Goal: Transaction & Acquisition: Purchase product/service

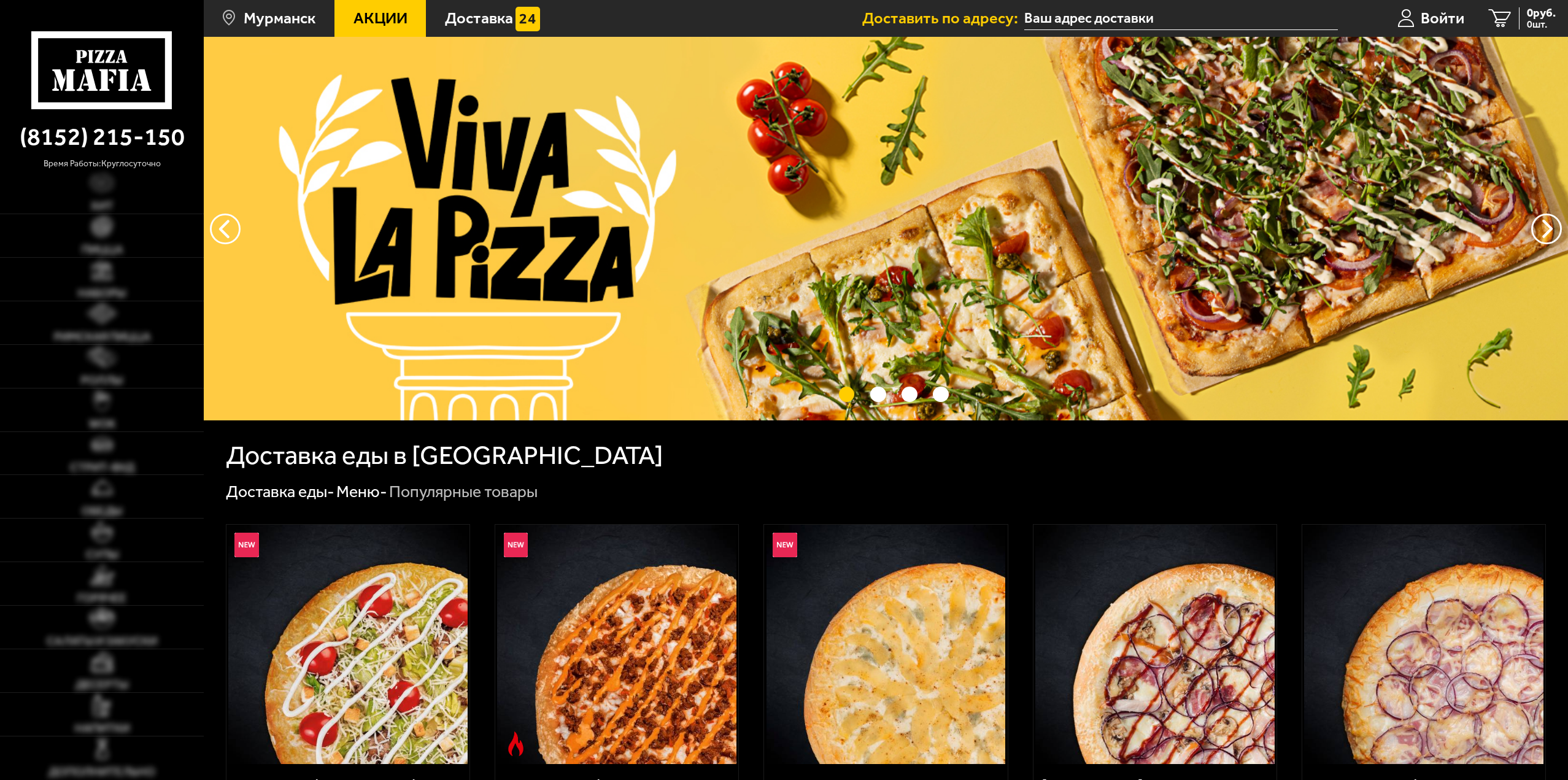
type input "[STREET_ADDRESS]"
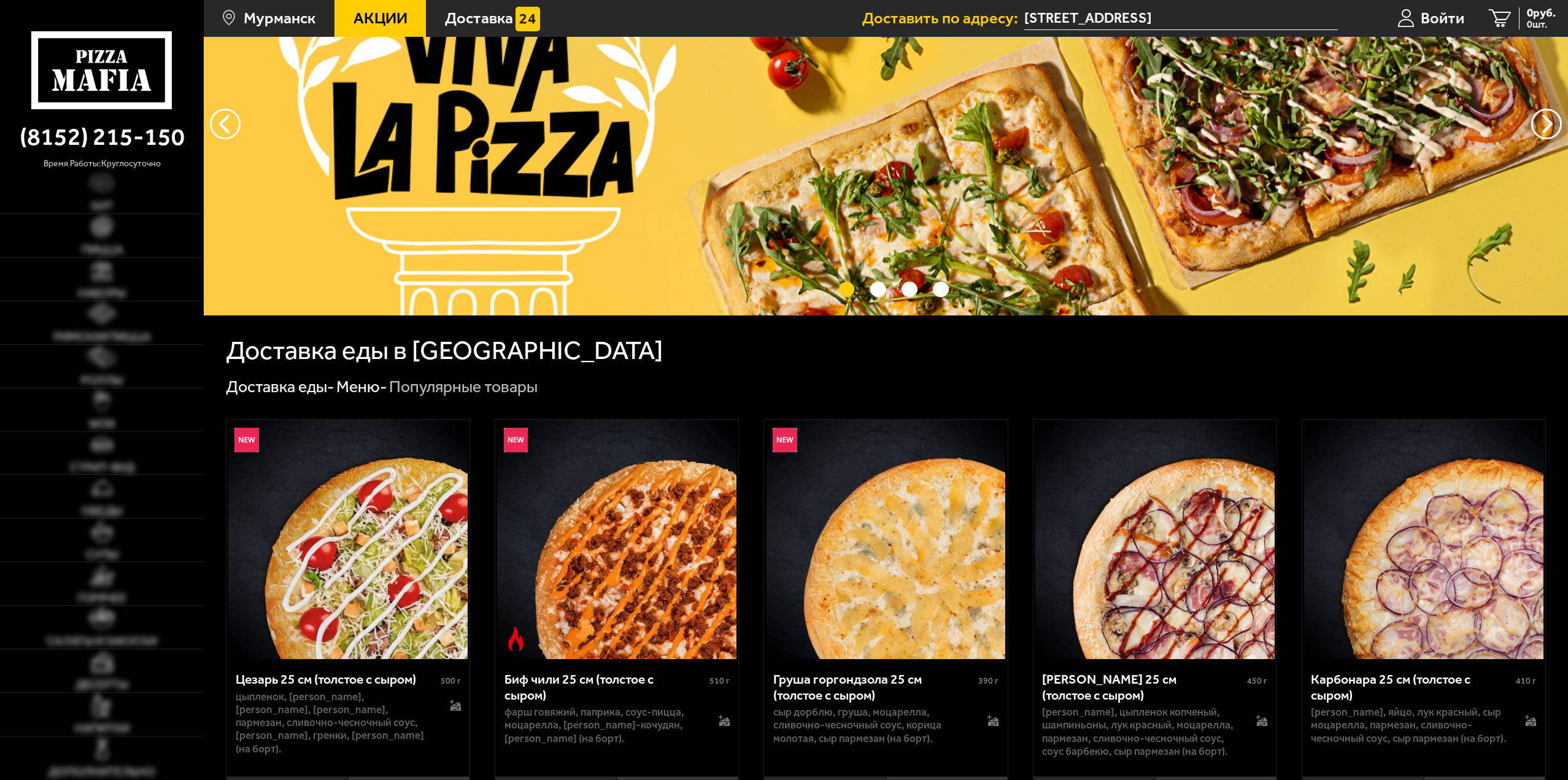
scroll to position [123, 0]
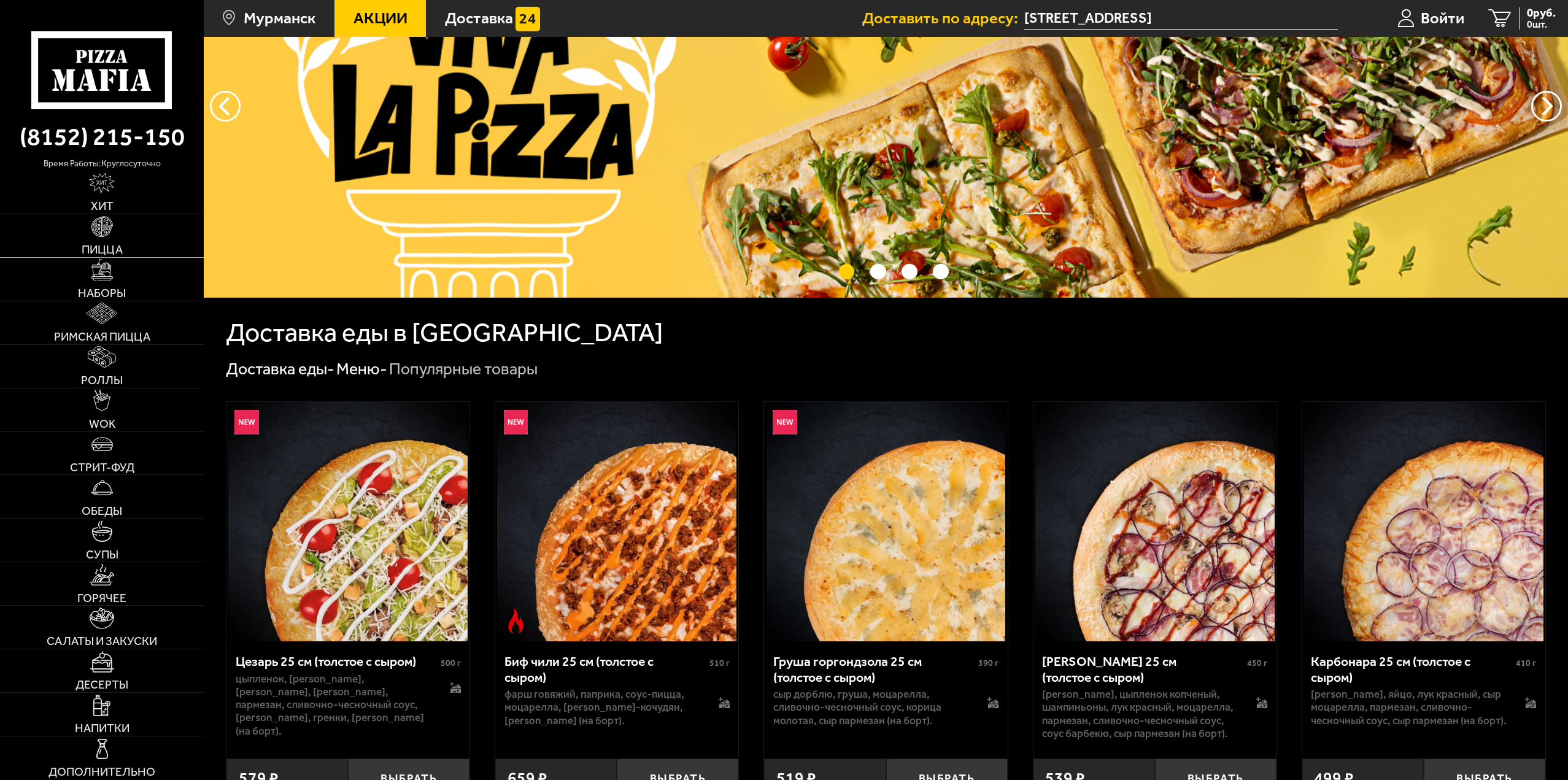
click at [119, 247] on span "Пицца" at bounding box center [102, 249] width 41 height 11
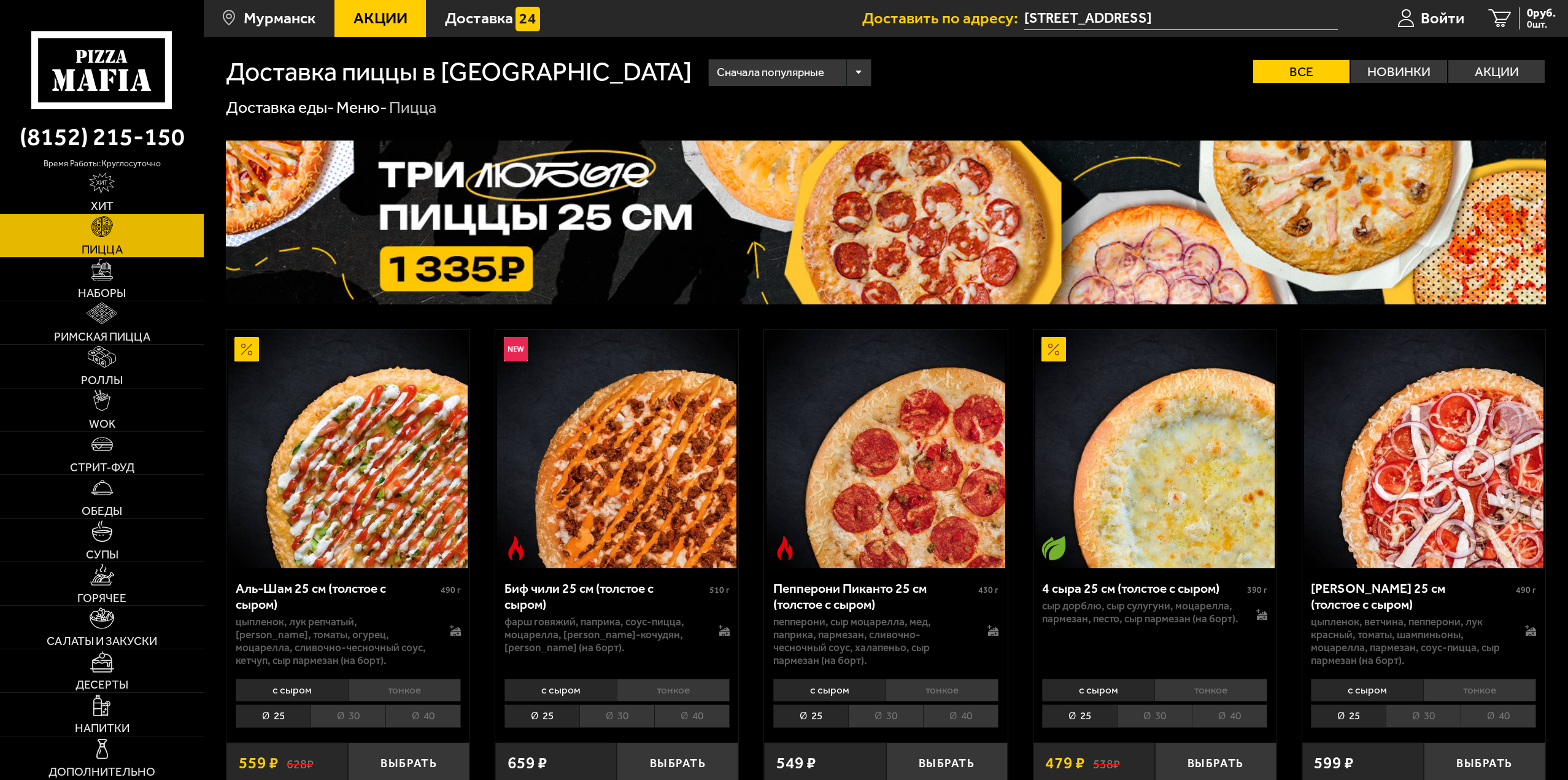
click at [717, 79] on span "Сначала популярные" at bounding box center [770, 72] width 107 height 31
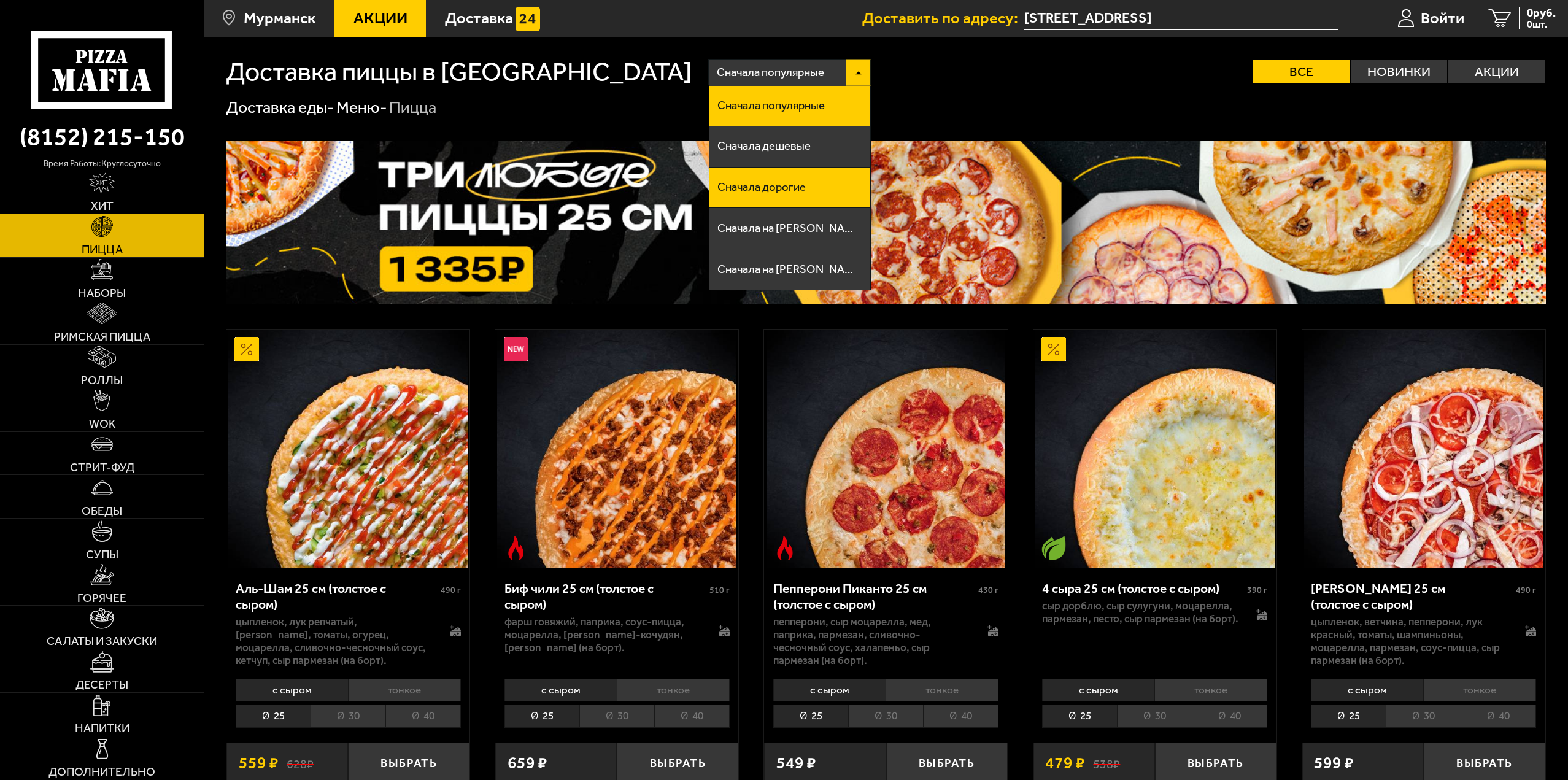
click at [710, 170] on li "Сначала дорогие" at bounding box center [790, 188] width 161 height 41
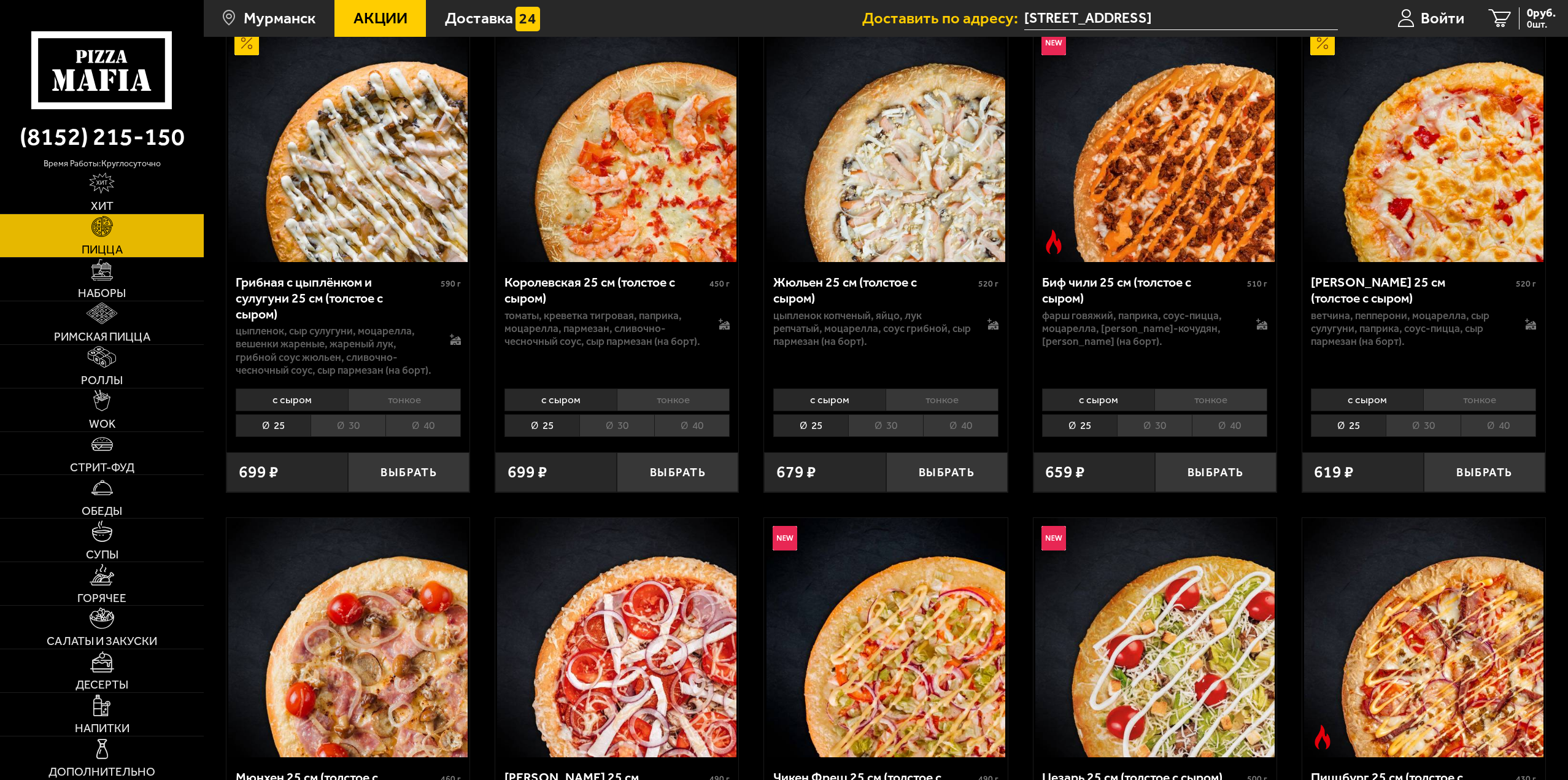
scroll to position [307, 0]
click at [425, 428] on li "40" at bounding box center [423, 425] width 75 height 23
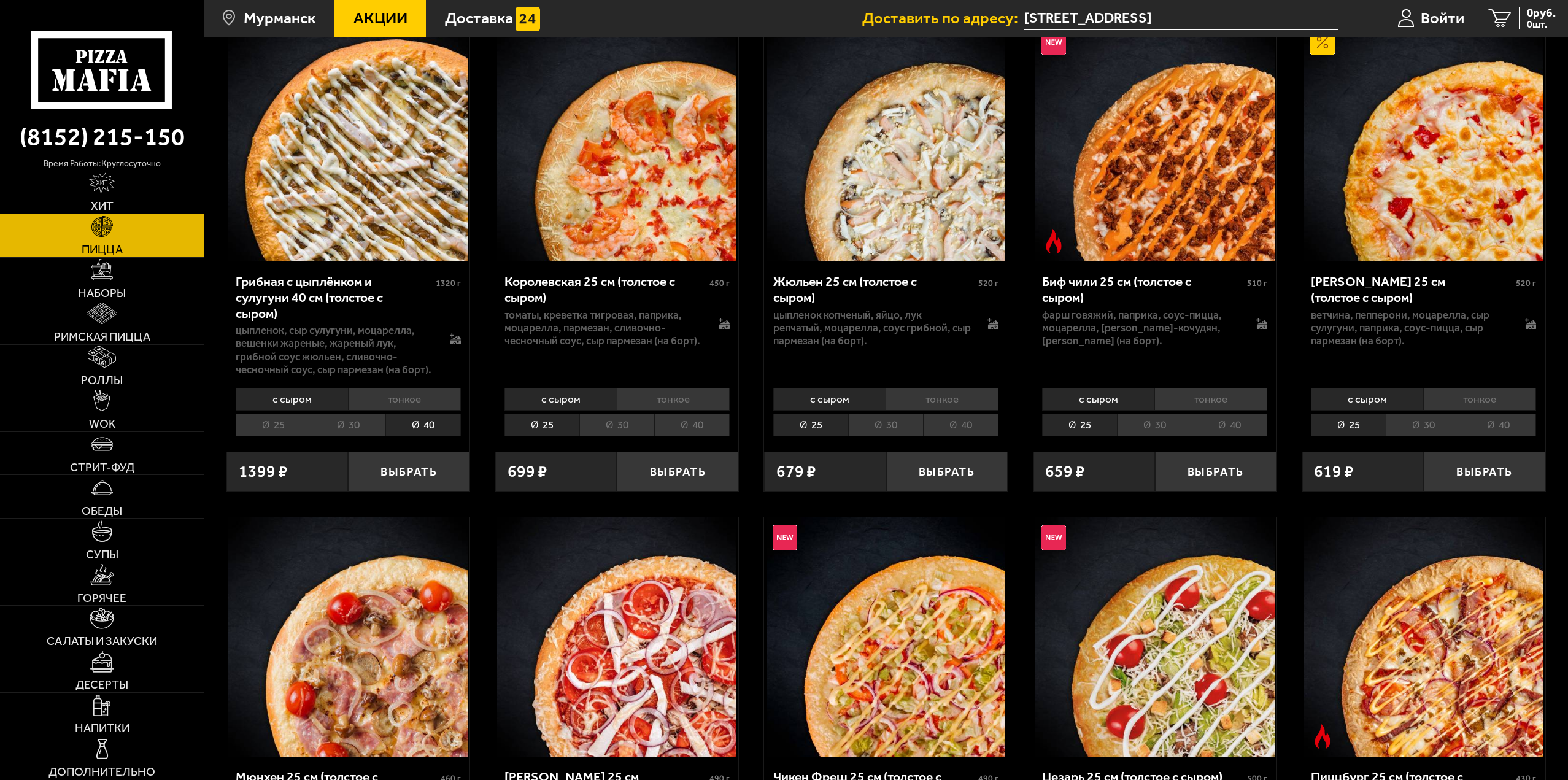
click at [710, 431] on li "40" at bounding box center [692, 425] width 75 height 23
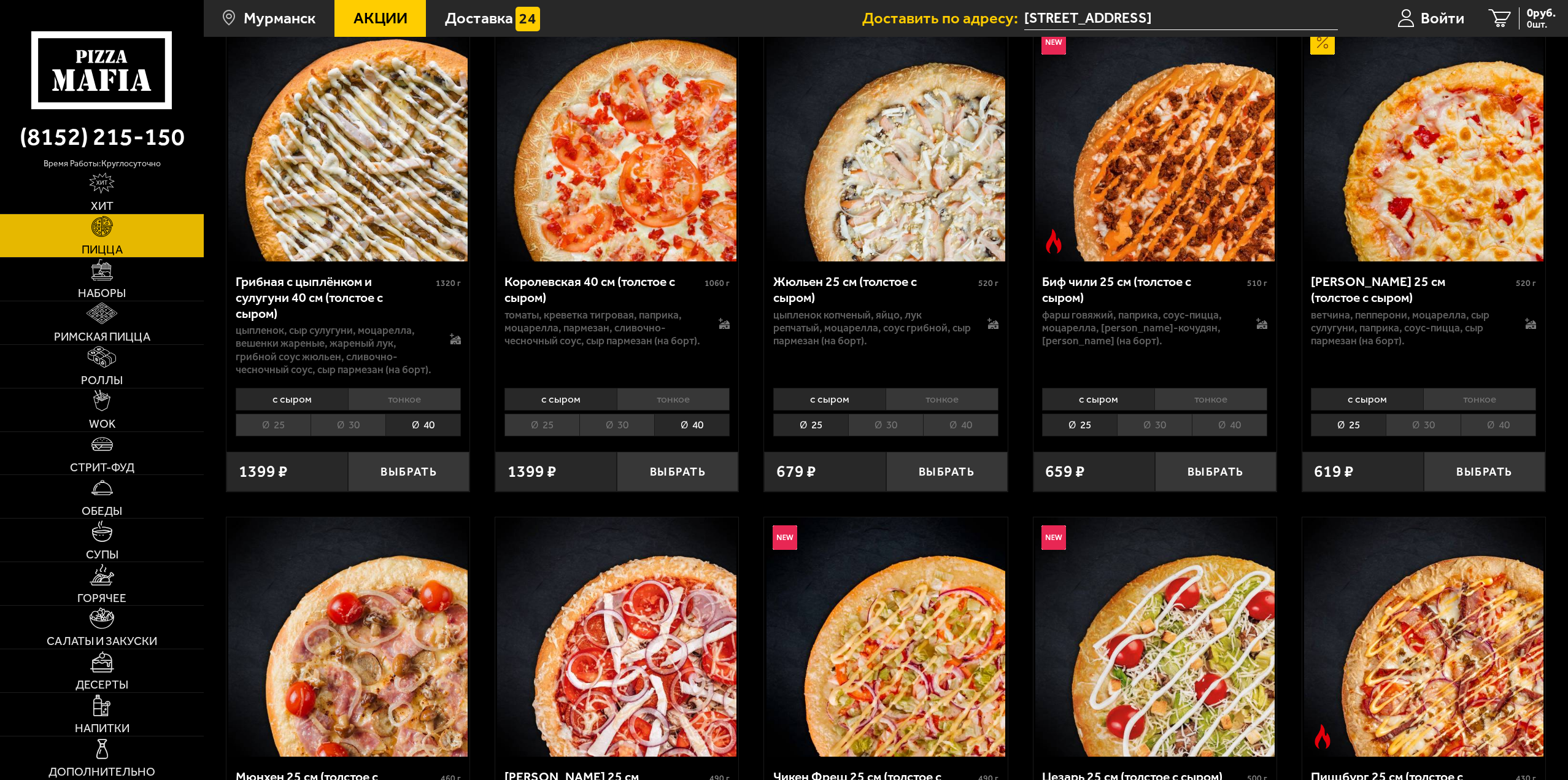
click at [973, 422] on li "40" at bounding box center [960, 425] width 75 height 23
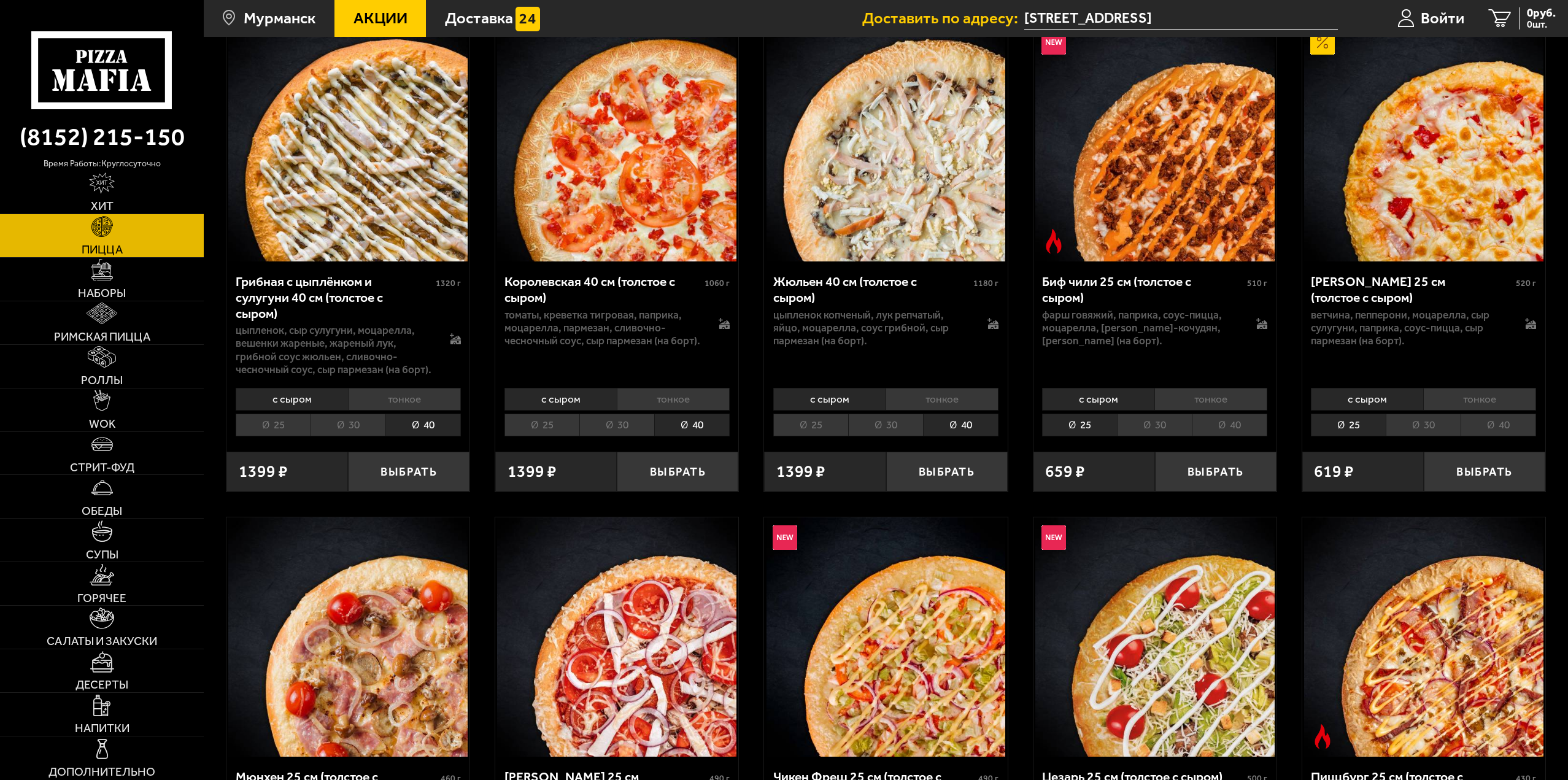
click at [1239, 420] on li "40" at bounding box center [1229, 425] width 75 height 23
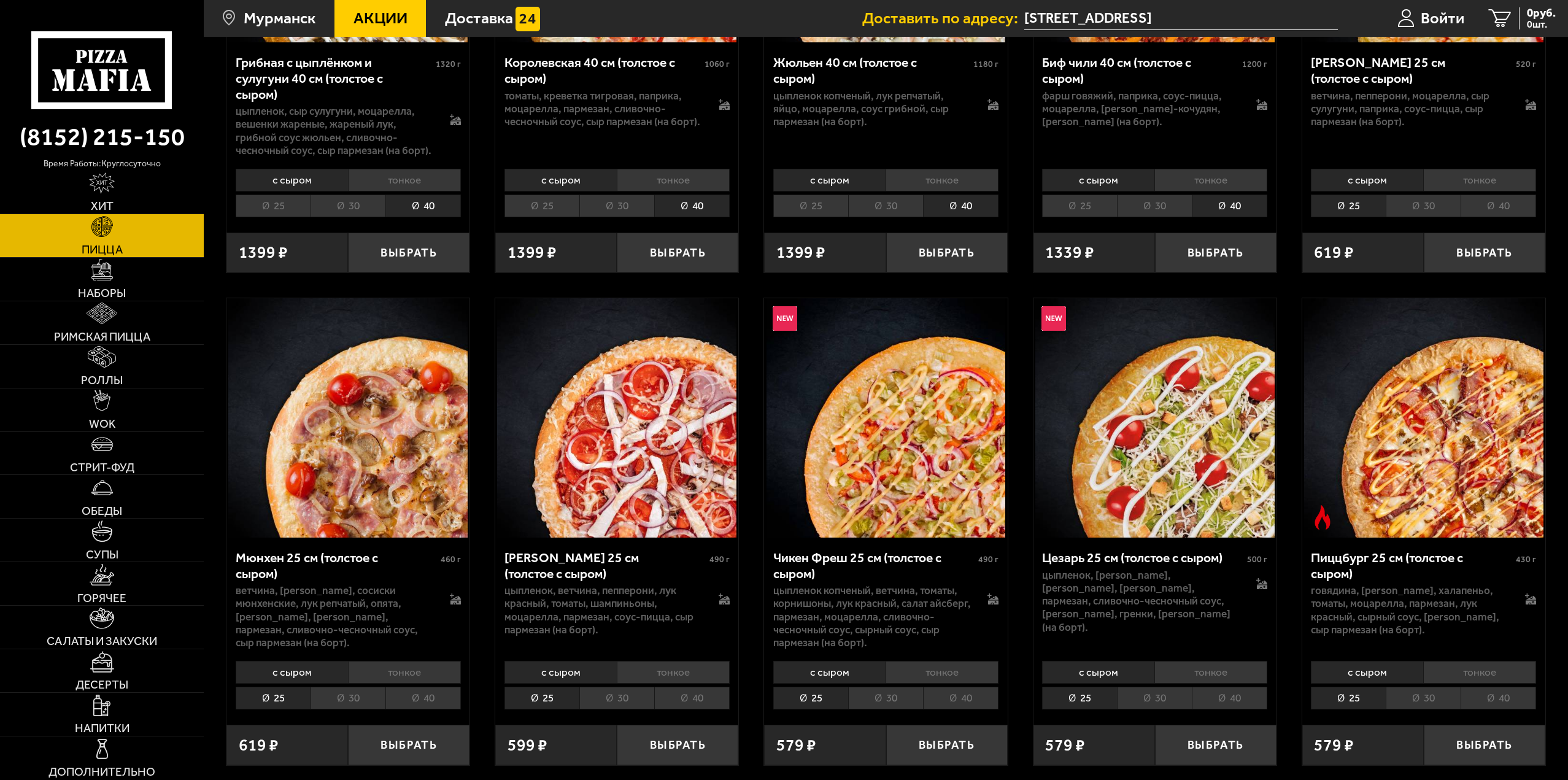
scroll to position [614, 0]
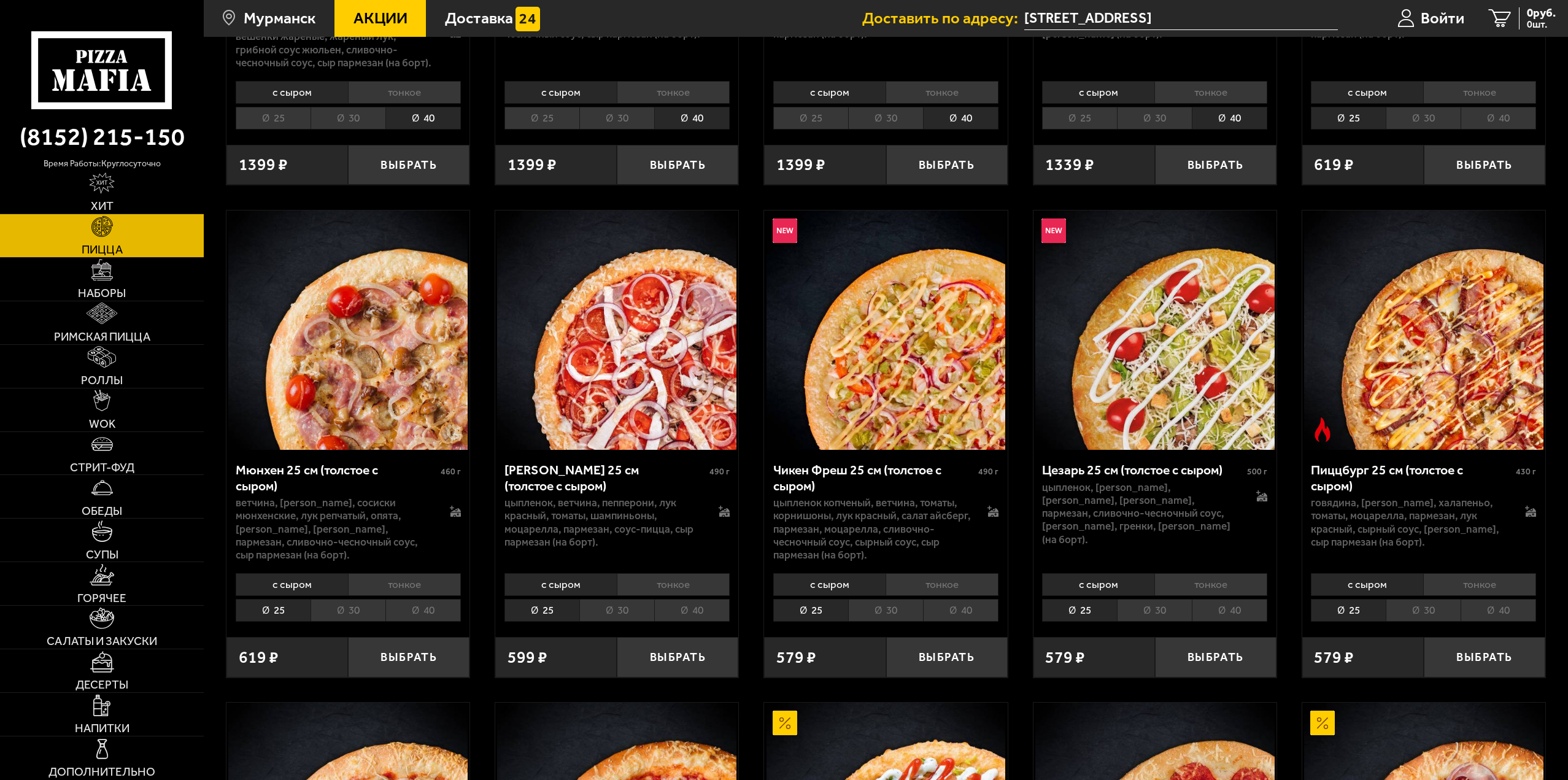
click at [686, 612] on li "40" at bounding box center [692, 610] width 75 height 23
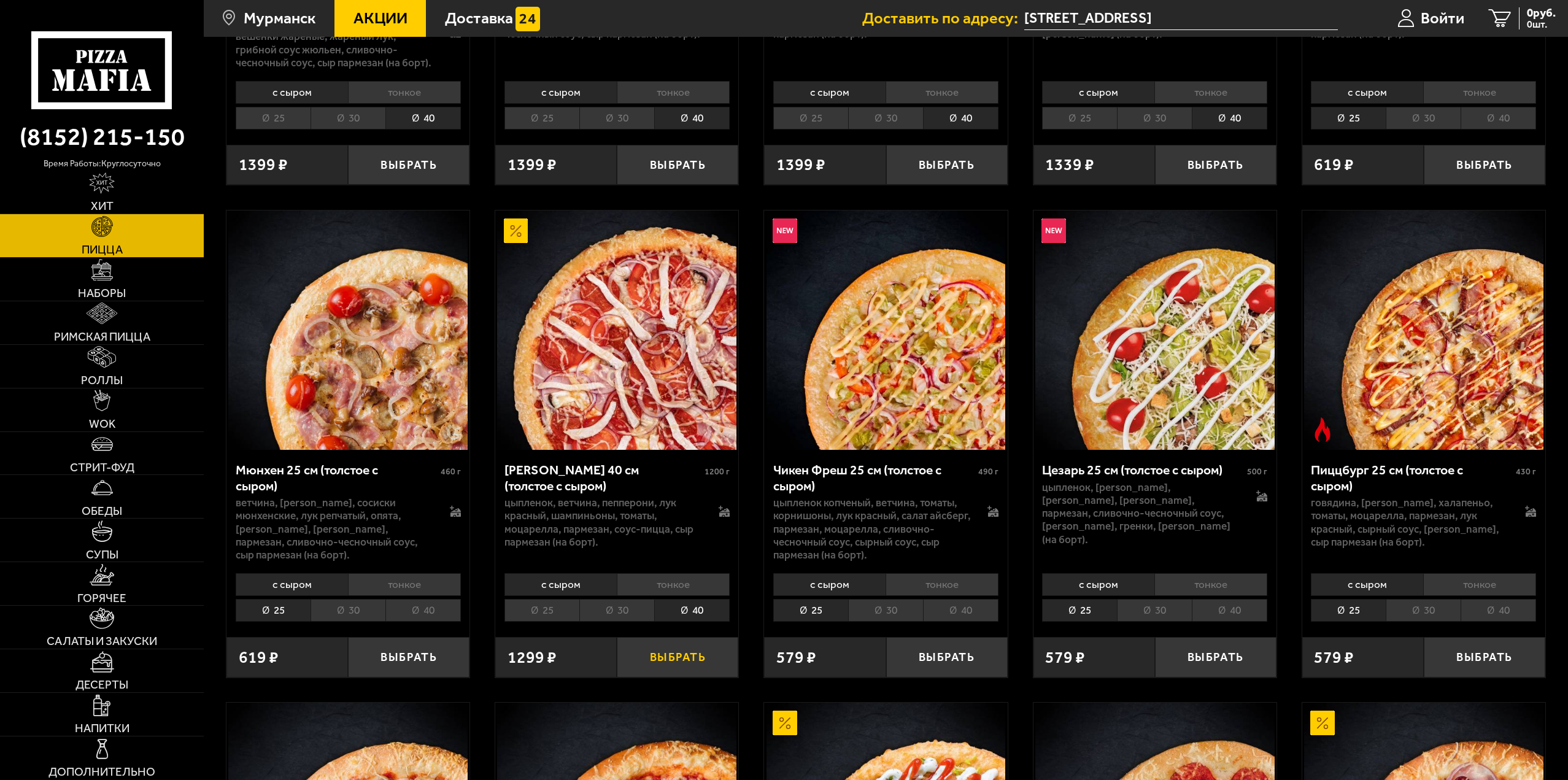
click at [697, 663] on button "Выбрать" at bounding box center [678, 657] width 122 height 40
click at [1517, 21] on span "1 шт." at bounding box center [1532, 24] width 47 height 10
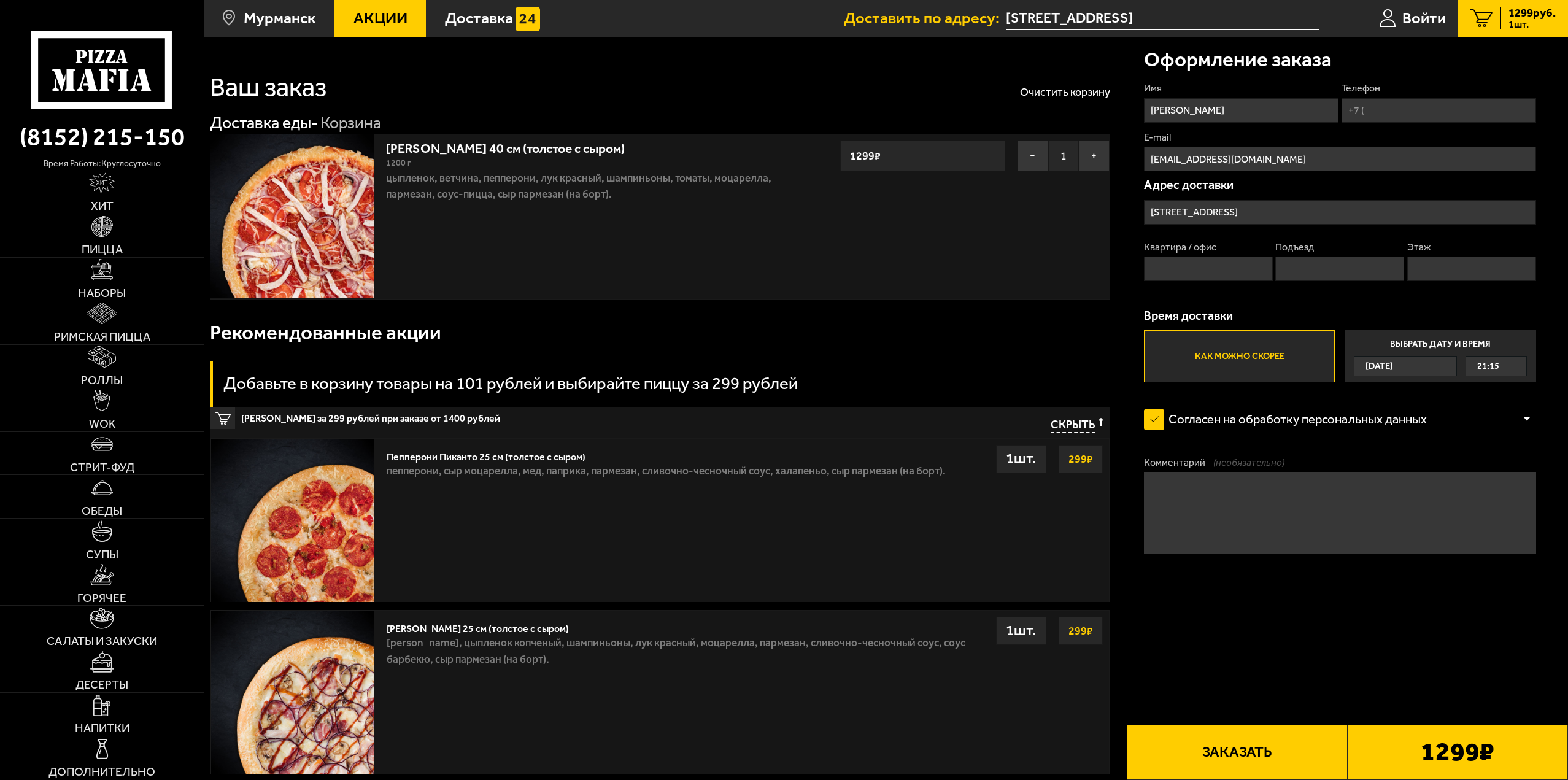
click at [1425, 107] on input "Телефон" at bounding box center [1439, 110] width 195 height 24
type input "[PHONE_NUMBER]"
click at [1209, 259] on input "Квартира / офис" at bounding box center [1208, 269] width 129 height 24
type input "59"
click at [1334, 279] on input "Подъезд" at bounding box center [1340, 269] width 129 height 24
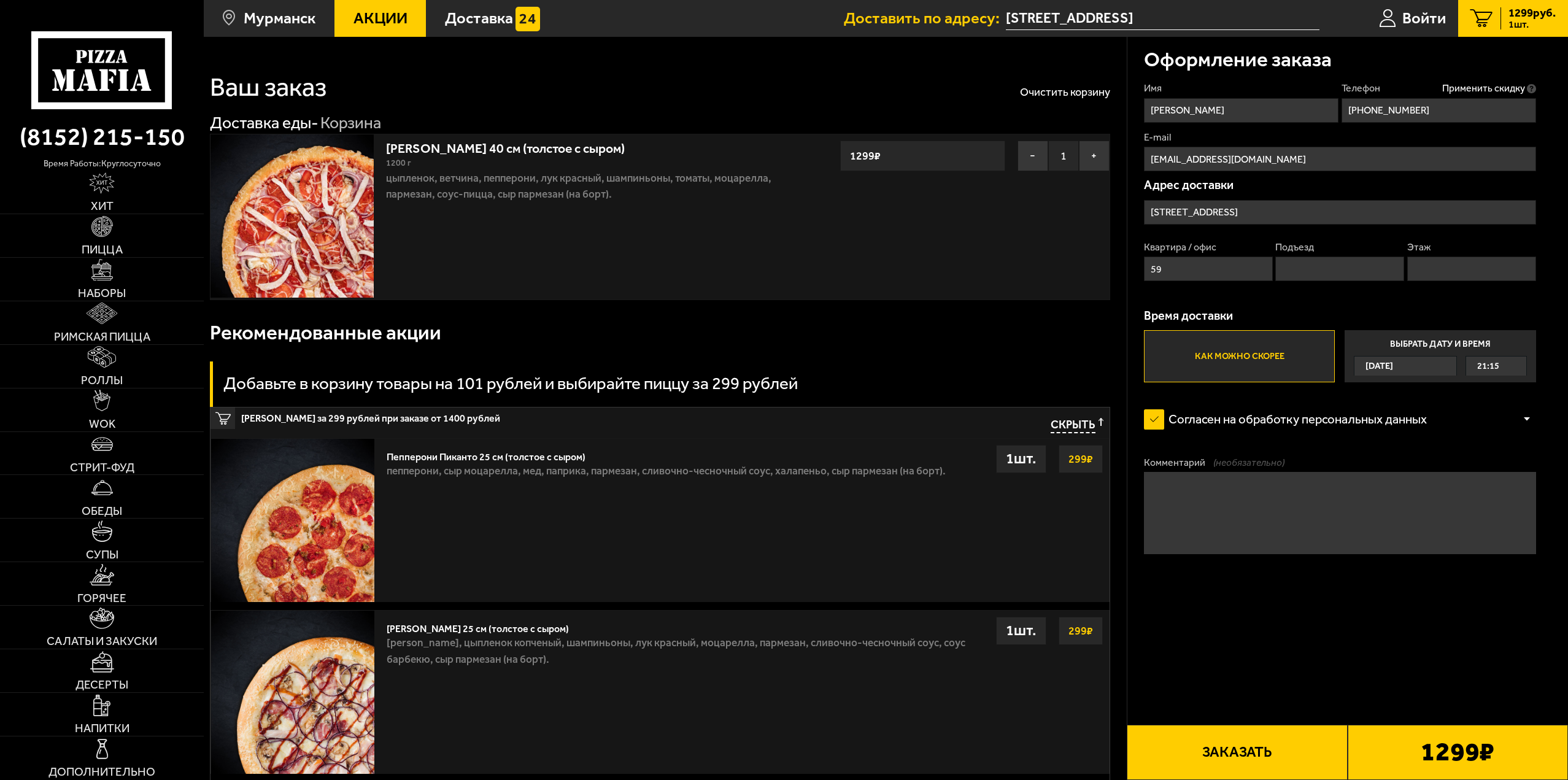
type input "3"
click at [1425, 284] on div "Квартира / [STREET_ADDRESS]" at bounding box center [1341, 265] width 393 height 49
click at [1435, 274] on input "Этаж" at bounding box center [1471, 269] width 129 height 24
type input "5"
click at [1247, 752] on button "Заказать" at bounding box center [1237, 753] width 221 height 56
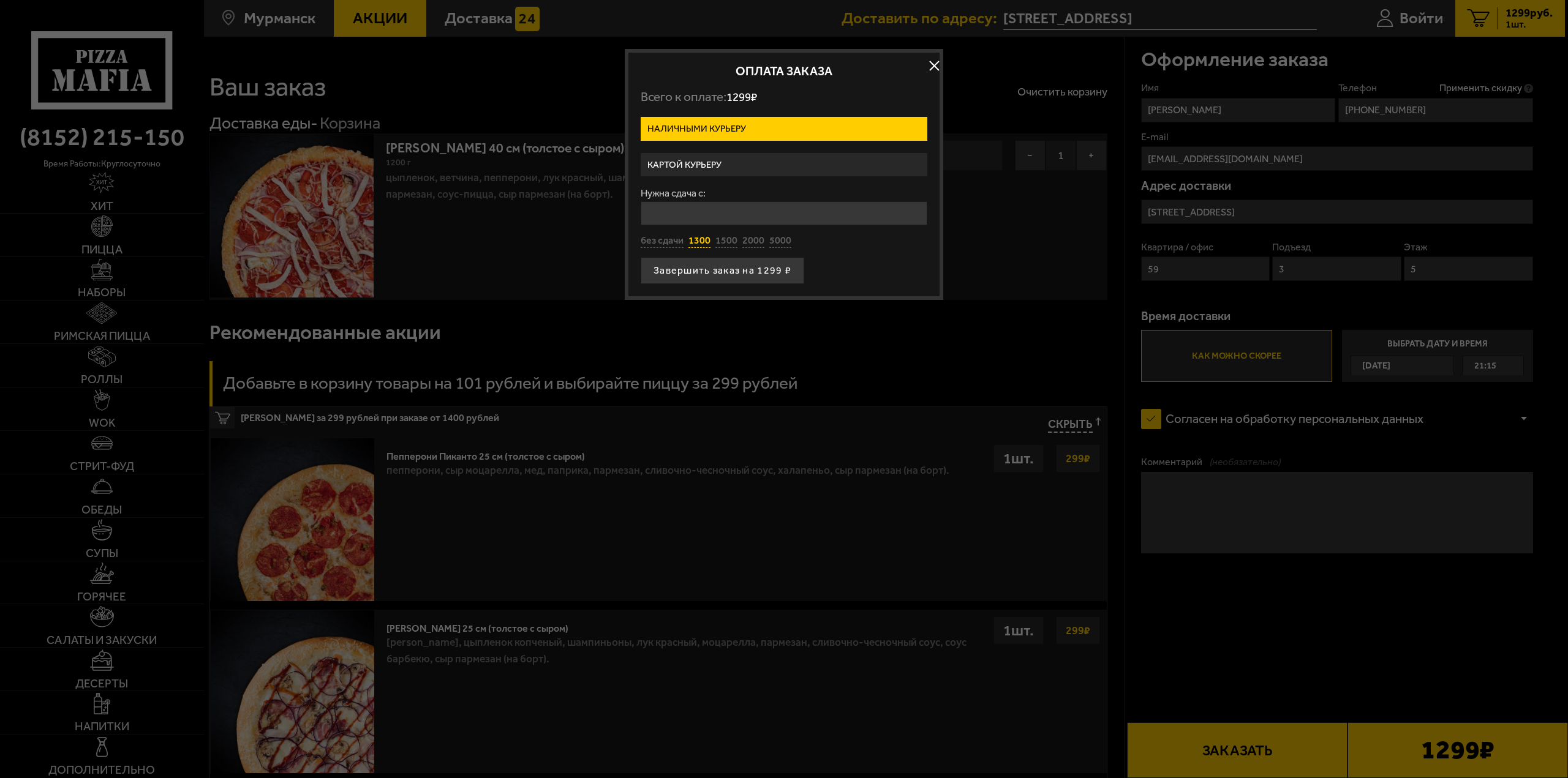
click at [697, 244] on button "1300" at bounding box center [699, 241] width 22 height 14
type input "1300"
click at [705, 220] on input "1300" at bounding box center [784, 213] width 287 height 24
click at [679, 246] on button "без сдачи" at bounding box center [662, 252] width 43 height 14
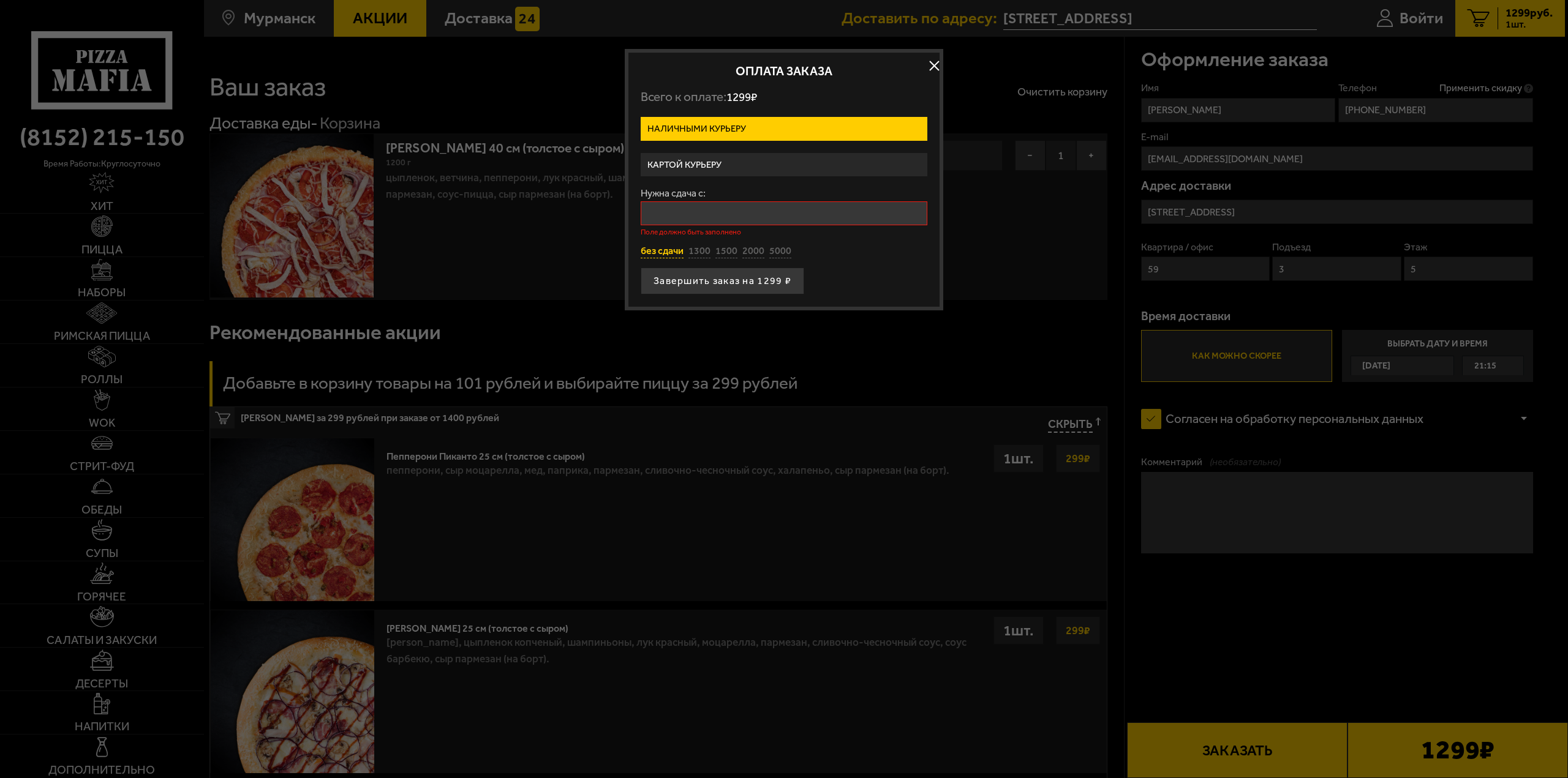
type input "0"
click at [671, 236] on button "без сдачи" at bounding box center [662, 241] width 43 height 14
click at [676, 242] on button "без сдачи" at bounding box center [662, 241] width 43 height 14
click at [712, 278] on button "Завершить заказ на 1299 ₽" at bounding box center [722, 270] width 163 height 27
